Goal: Transaction & Acquisition: Purchase product/service

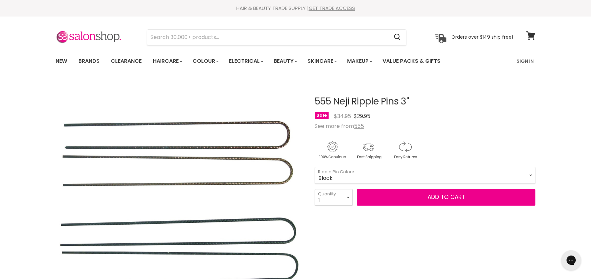
select select "Black"
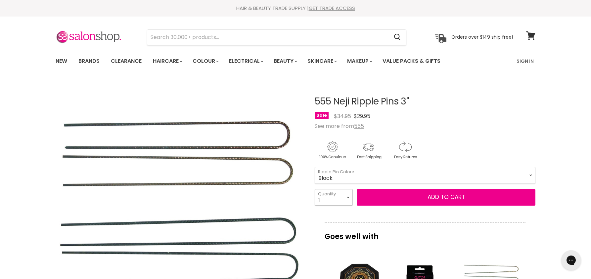
click at [345, 197] on select "1 2 3 4 5 6 7 8 9 10+" at bounding box center [334, 197] width 38 height 17
select select "10+"
type input "10"
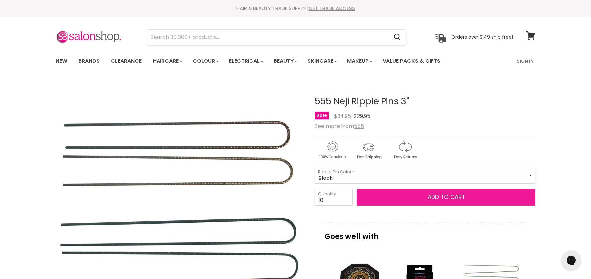
click at [402, 192] on button "Add to cart" at bounding box center [446, 197] width 179 height 17
click at [440, 196] on button "Add to cart" at bounding box center [446, 197] width 179 height 17
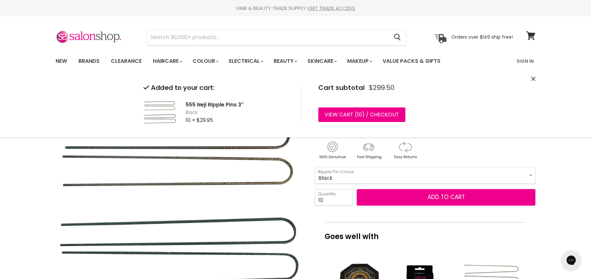
drag, startPoint x: 536, startPoint y: 77, endPoint x: 529, endPoint y: 79, distance: 7.2
click at [531, 78] on div "Added to your cart: 555 Neji Ripple Pins 3" Black 10 × $29.95 Cart subtotal $29…" at bounding box center [295, 104] width 496 height 66
click at [529, 79] on div "Added to your cart: 555 Neji Ripple Pins 3" Black 10 × $29.95 Cart subtotal $29…" at bounding box center [295, 104] width 496 height 66
click at [531, 79] on icon "Close" at bounding box center [533, 79] width 4 height 4
